Goal: Ask a question

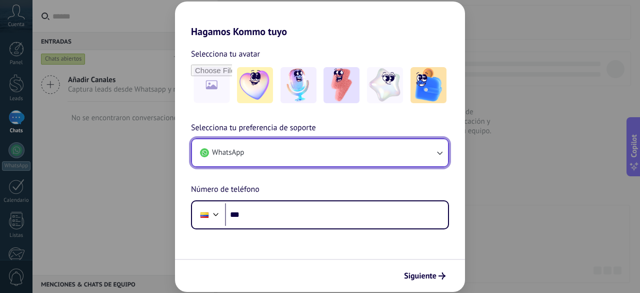
click at [328, 150] on button "WhatsApp" at bounding box center [320, 152] width 256 height 27
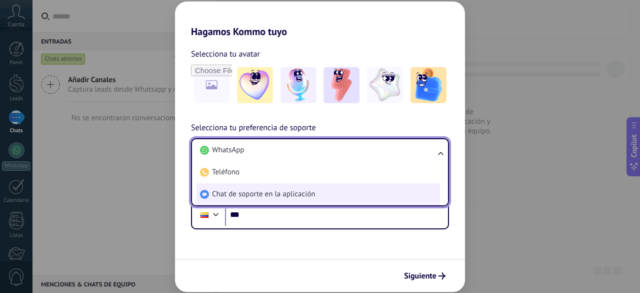
click at [321, 191] on li "Chat de soporte en la aplicación" at bounding box center [318, 194] width 244 height 22
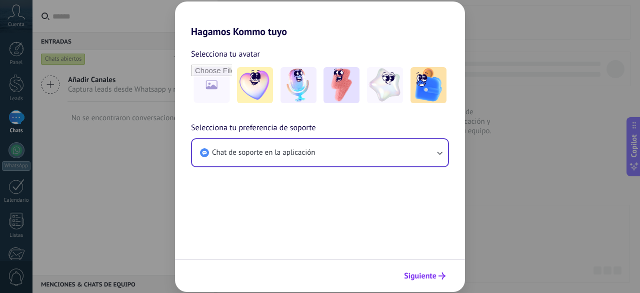
click at [445, 272] on icon "submit" at bounding box center [442, 275] width 7 height 7
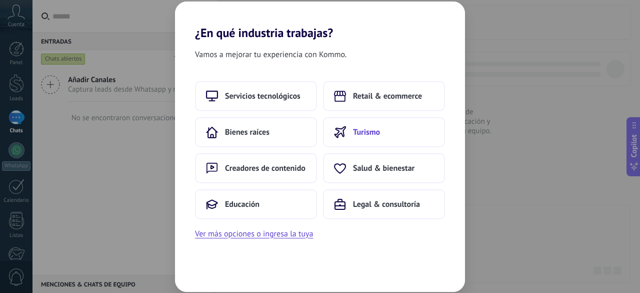
click at [392, 134] on button "Turismo" at bounding box center [384, 132] width 122 height 30
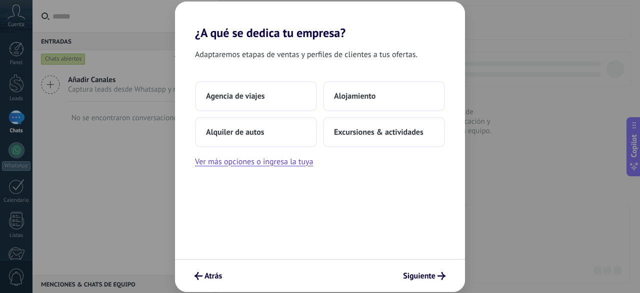
click at [392, 134] on span "Excursiones & actividades" at bounding box center [379, 132] width 90 height 10
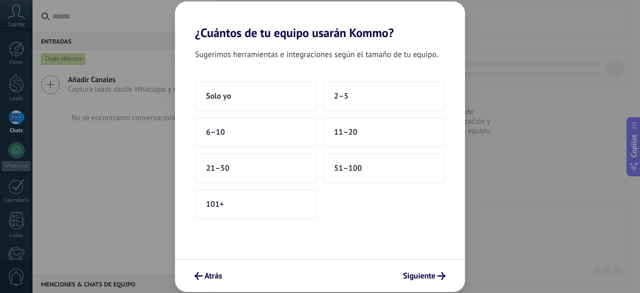
click at [392, 134] on button "11–20" at bounding box center [384, 132] width 122 height 30
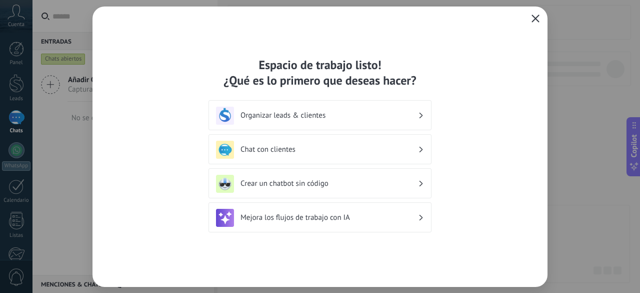
click at [535, 20] on icon "button" at bounding box center [536, 19] width 8 height 8
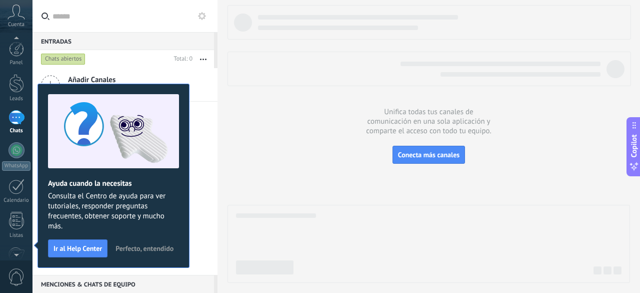
click at [154, 246] on span "Perfecto, entendido" at bounding box center [145, 248] width 58 height 7
